Goal: Navigation & Orientation: Find specific page/section

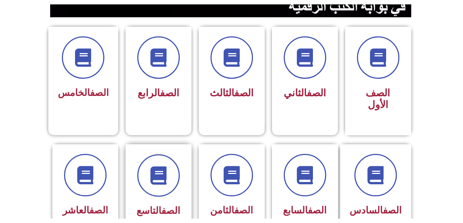
scroll to position [176, 0]
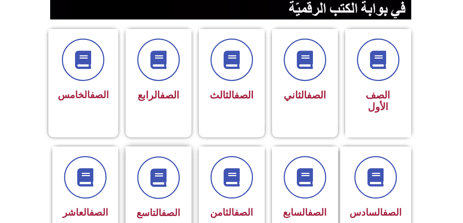
click at [84, 80] on span at bounding box center [83, 59] width 42 height 42
click at [0, 140] on section "الصف السادس الصف السابع الصف الثامن الصف التاسع الصف العاشر" at bounding box center [231, 202] width 463 height 131
click at [90, 89] on link "الصف" at bounding box center [99, 94] width 19 height 11
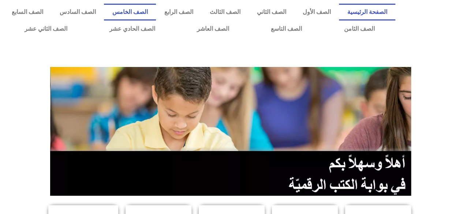
click at [156, 13] on link "الصف الخامس" at bounding box center [130, 12] width 52 height 17
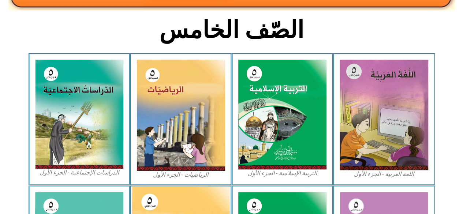
scroll to position [176, 0]
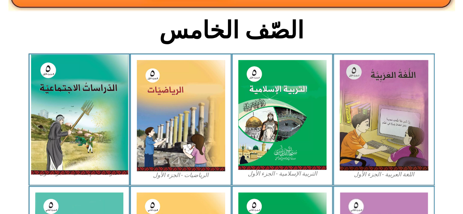
click at [108, 101] on img at bounding box center [78, 115] width 97 height 120
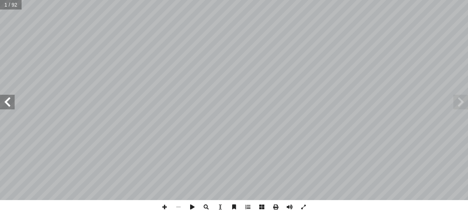
click at [9, 107] on span at bounding box center [7, 102] width 15 height 15
click at [6, 105] on span at bounding box center [7, 102] width 15 height 15
click at [162, 207] on span at bounding box center [165, 207] width 14 height 14
click at [208, 0] on html "الصفحة الرئيسية الصف الأول الصف الثاني الصف الثالث الصف الرابع الصف الخامس الصف…" at bounding box center [234, 33] width 468 height 67
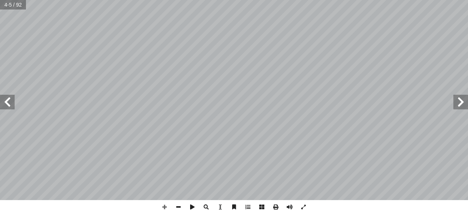
click at [182, 208] on span at bounding box center [179, 207] width 14 height 14
click at [178, 205] on span at bounding box center [179, 207] width 14 height 14
click at [12, 102] on span at bounding box center [7, 102] width 15 height 15
click at [8, 103] on span at bounding box center [7, 102] width 15 height 15
click at [9, 105] on span at bounding box center [7, 102] width 15 height 15
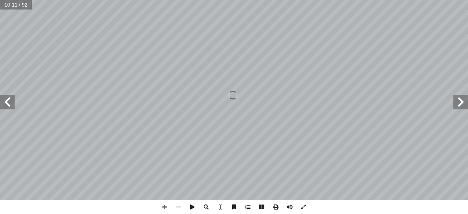
click at [459, 102] on span at bounding box center [461, 102] width 15 height 15
click at [462, 100] on span at bounding box center [461, 102] width 15 height 15
click at [460, 100] on span at bounding box center [461, 102] width 15 height 15
click at [10, 103] on span at bounding box center [7, 102] width 15 height 15
click at [6, 105] on span at bounding box center [7, 102] width 15 height 15
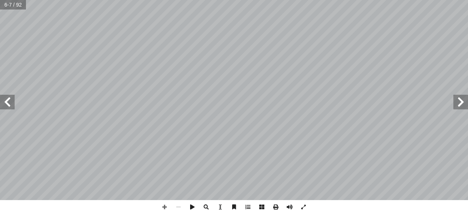
click at [1, 104] on span at bounding box center [7, 102] width 15 height 15
click at [4, 108] on span at bounding box center [7, 102] width 15 height 15
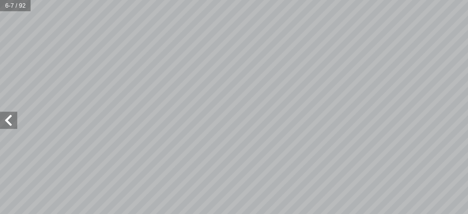
click at [0, 102] on span at bounding box center [7, 102] width 15 height 15
click at [8, 96] on span at bounding box center [7, 102] width 15 height 15
